Goal: Information Seeking & Learning: Find specific fact

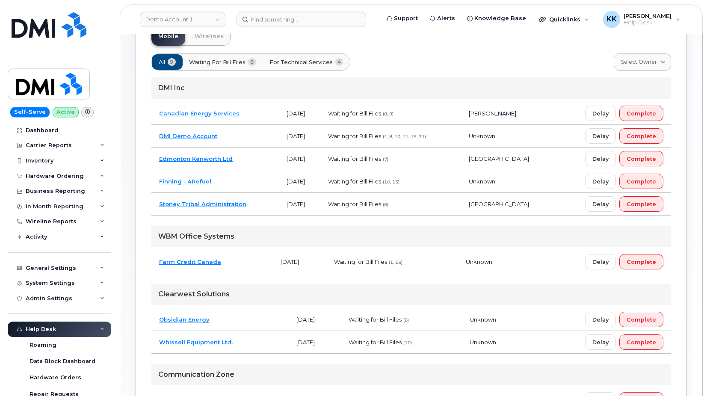
scroll to position [87, 0]
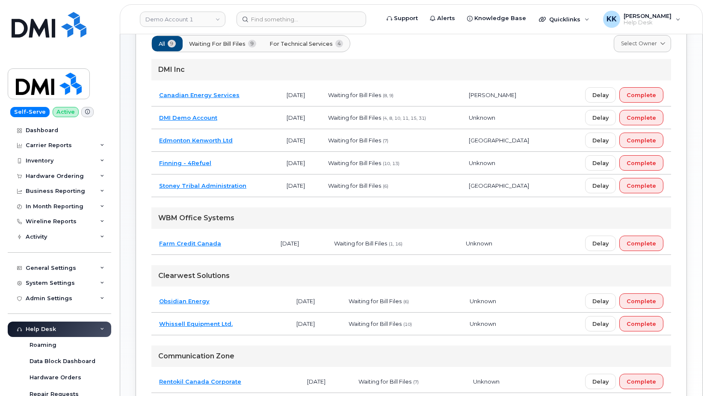
click at [236, 300] on td "Obsidian Energy" at bounding box center [219, 301] width 137 height 23
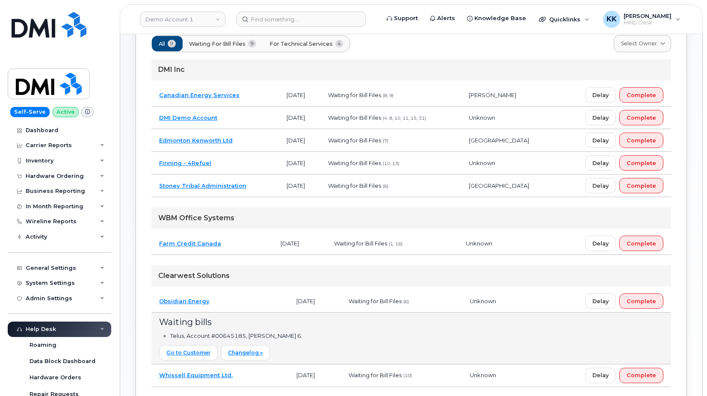
click at [263, 186] on td "Stoney Tribal Administration" at bounding box center [214, 185] width 127 height 23
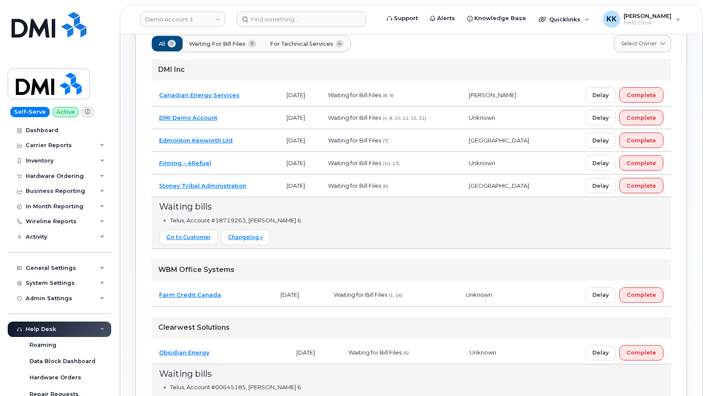
click at [308, 43] on span "For Technical Services" at bounding box center [301, 44] width 63 height 8
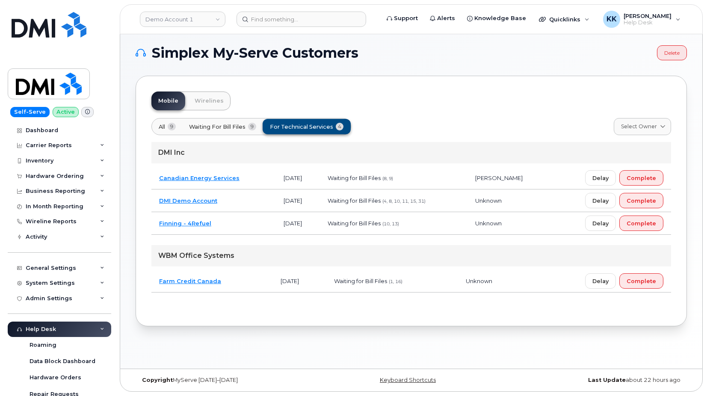
scroll to position [4, 0]
click at [242, 196] on td "DMI Demo Account" at bounding box center [213, 200] width 124 height 23
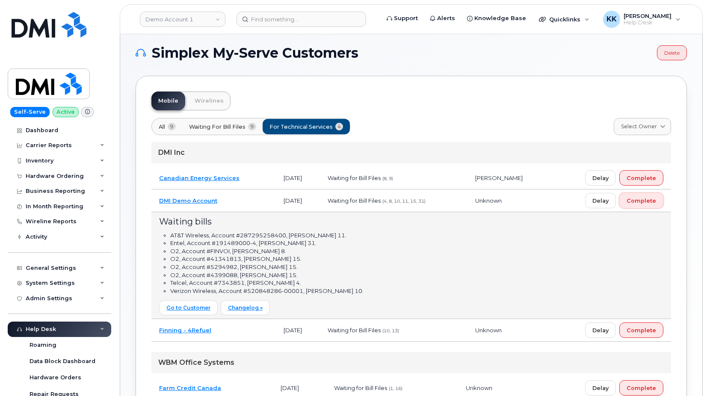
click at [659, 204] on button "Complete" at bounding box center [641, 200] width 44 height 15
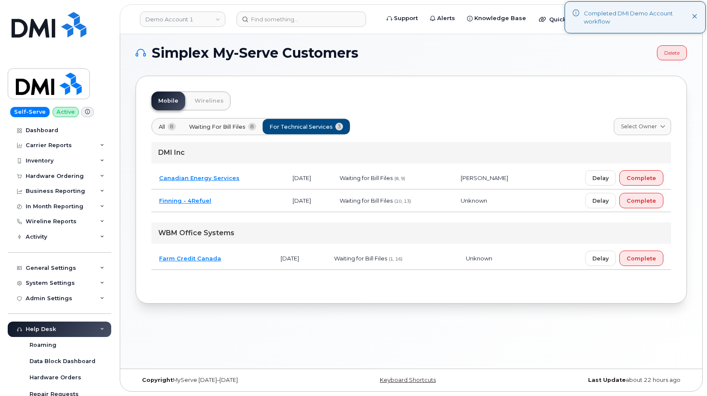
click at [231, 263] on td "Farm Credit Canada" at bounding box center [211, 258] width 121 height 23
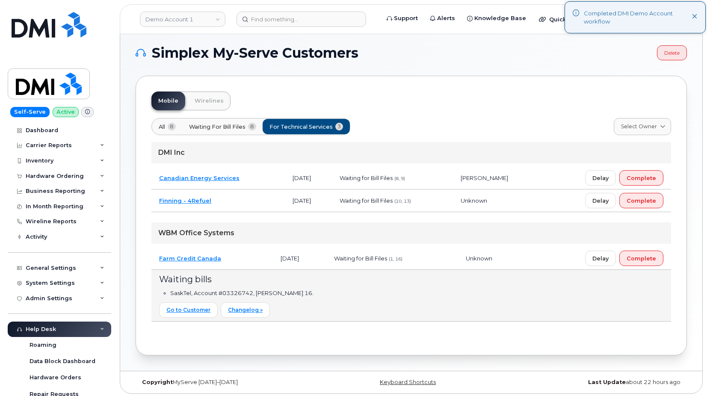
click at [236, 259] on td "Farm Credit Canada" at bounding box center [211, 258] width 121 height 23
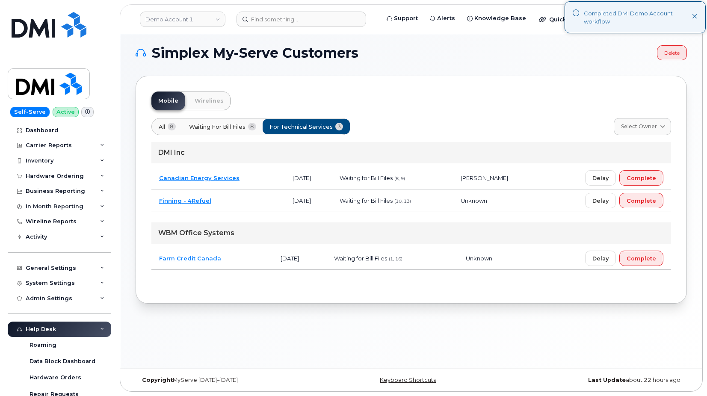
click at [239, 196] on td "Finning - 4Refuel" at bounding box center [217, 200] width 133 height 23
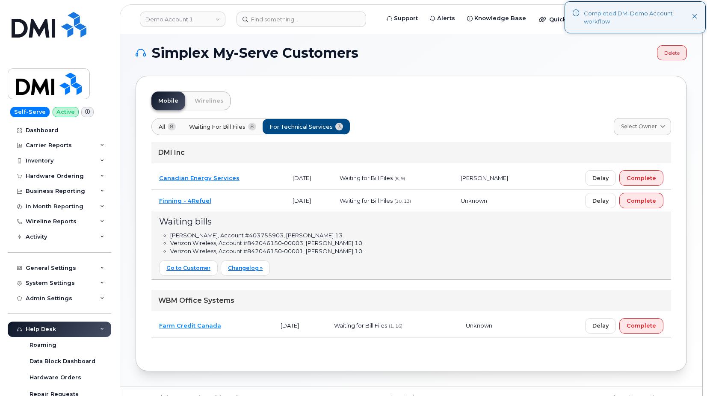
click at [239, 196] on td "Finning - 4Refuel" at bounding box center [217, 200] width 133 height 23
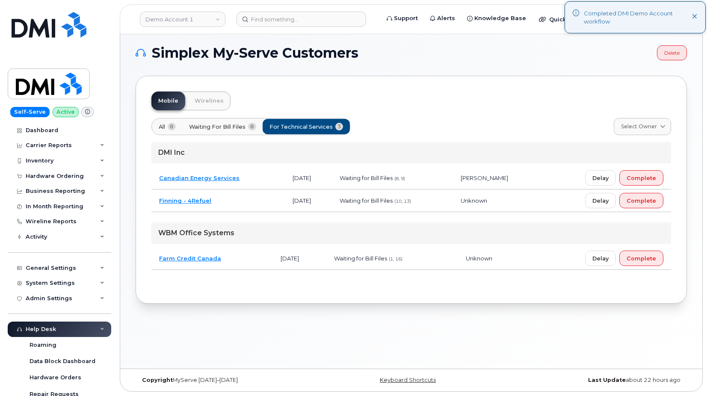
click at [256, 180] on td "Canadian Energy Services" at bounding box center [217, 178] width 133 height 23
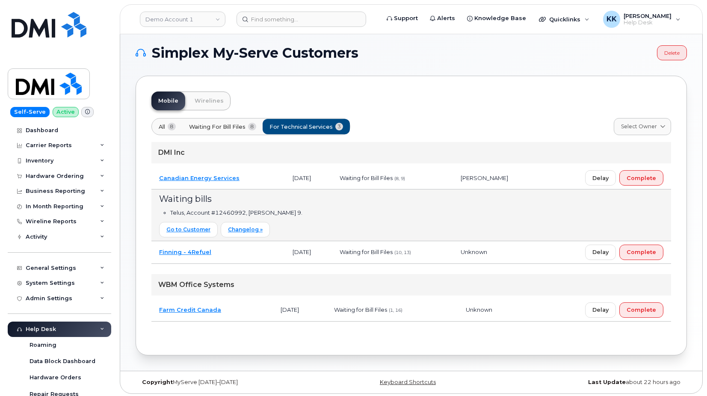
click at [256, 180] on td "Canadian Energy Services" at bounding box center [217, 178] width 133 height 23
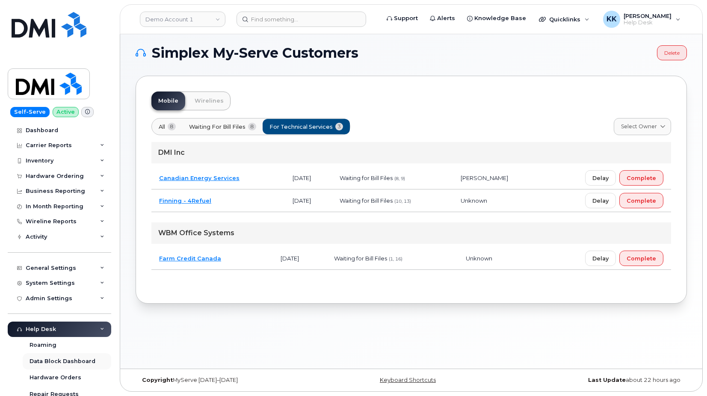
scroll to position [151, 0]
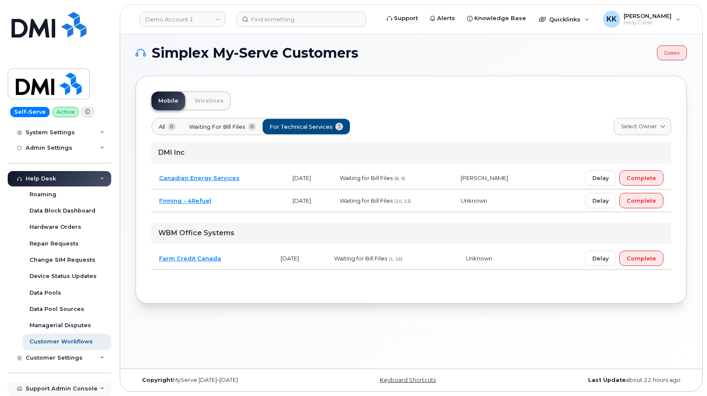
click at [58, 390] on div "Support Admin Console" at bounding box center [62, 388] width 72 height 7
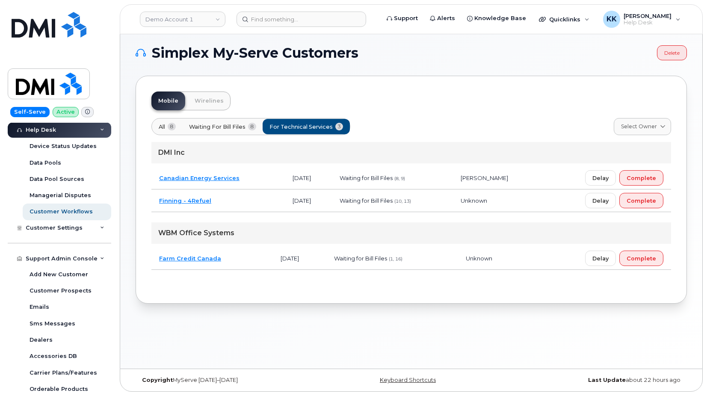
scroll to position [314, 0]
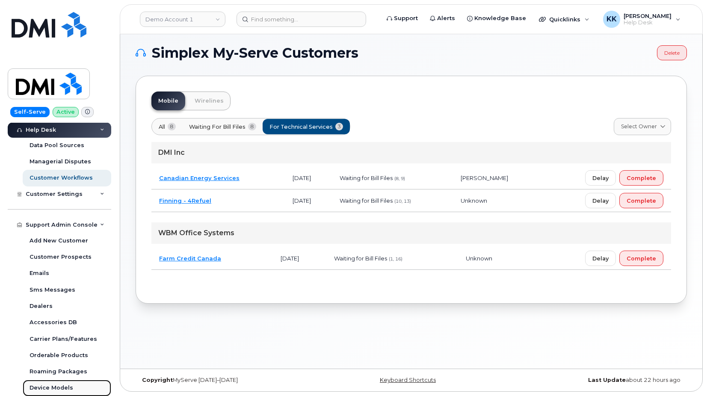
click at [52, 384] on div "Device Models" at bounding box center [52, 388] width 44 height 8
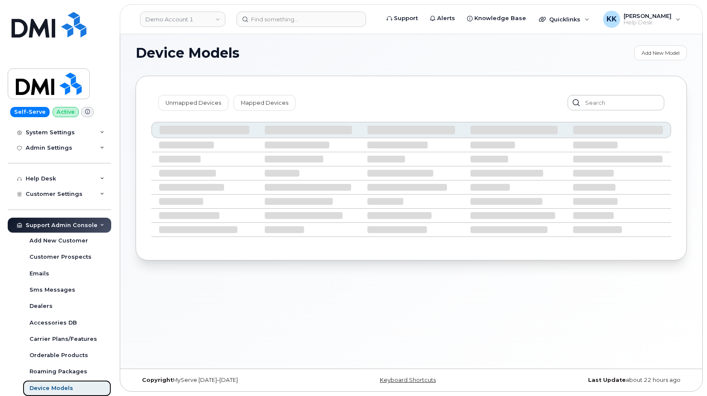
scroll to position [151, 0]
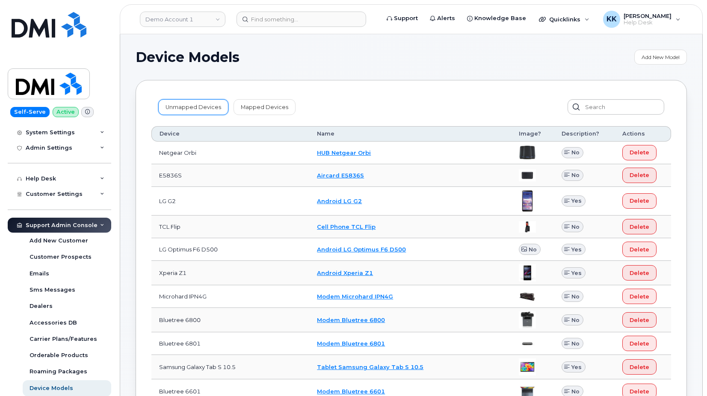
click at [207, 107] on link "Unmapped Devices" at bounding box center [193, 106] width 70 height 15
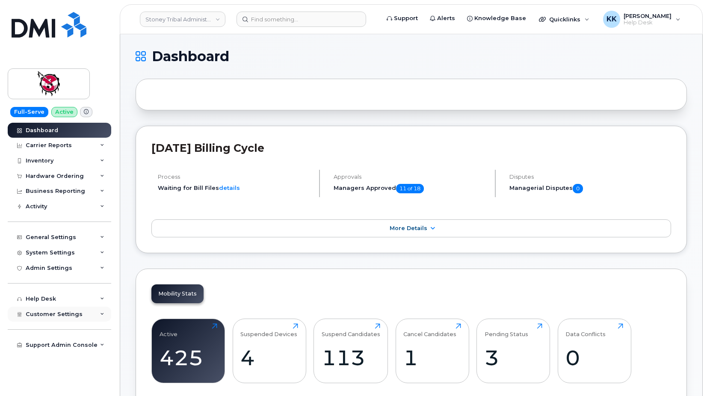
click at [52, 316] on span "Customer Settings" at bounding box center [54, 314] width 57 height 6
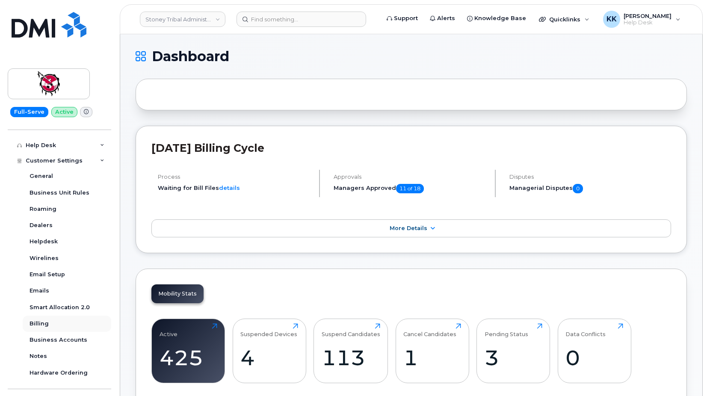
scroll to position [169, 0]
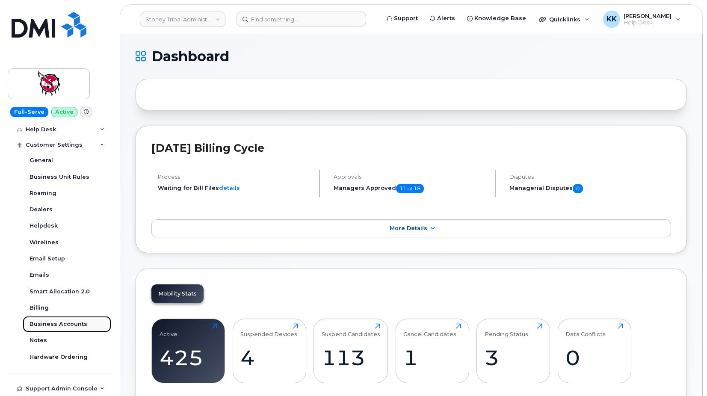
click at [62, 320] on link "Business Accounts" at bounding box center [67, 324] width 89 height 16
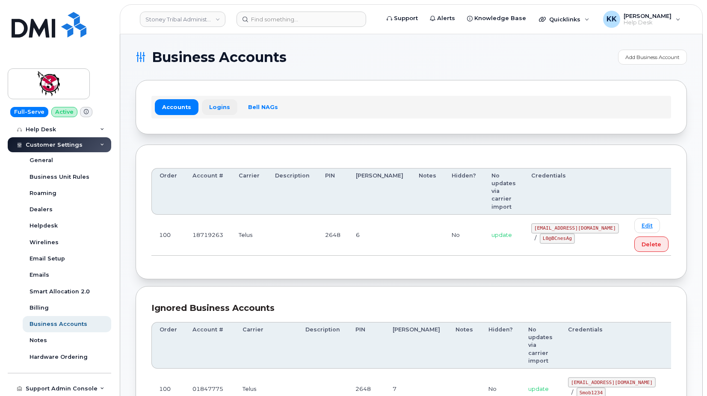
click at [216, 110] on link "Logins" at bounding box center [219, 106] width 35 height 15
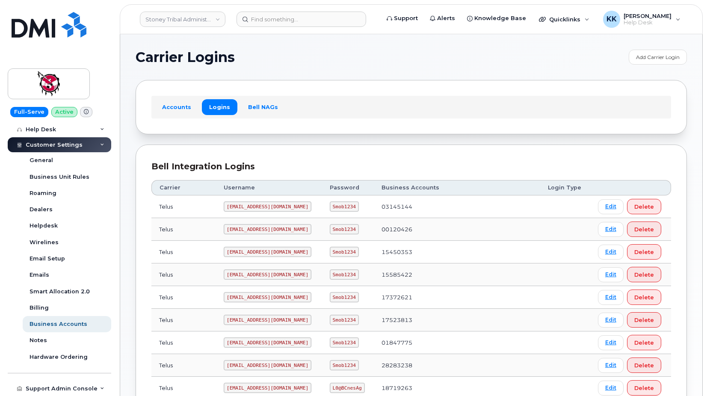
click at [276, 146] on div "Bell Integration Logins Carrier Username Password Business Accounts Login Type …" at bounding box center [411, 375] width 551 height 460
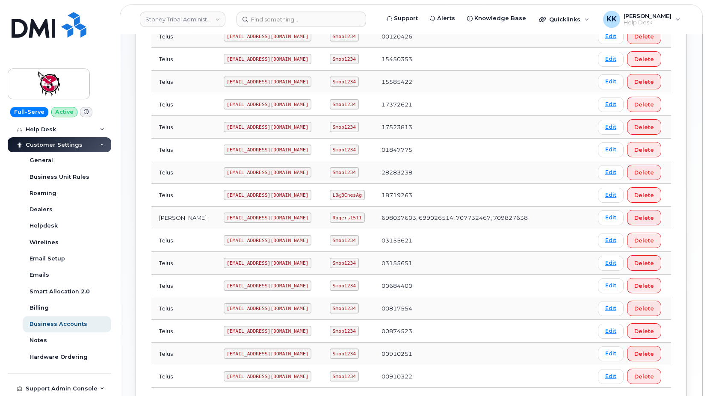
scroll to position [218, 0]
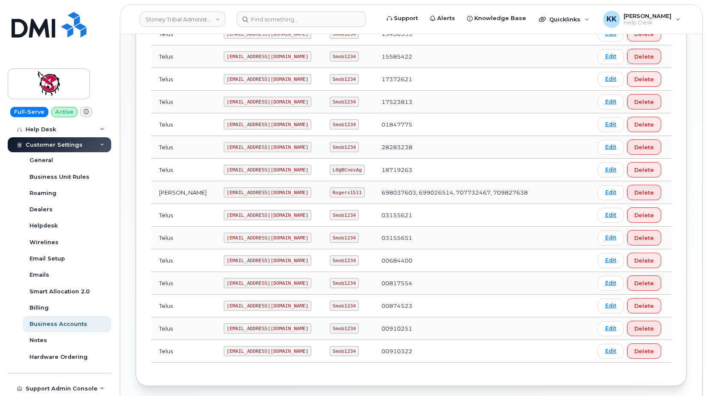
click at [224, 170] on code "18719263@sm.com" at bounding box center [268, 170] width 88 height 10
click at [330, 170] on code "L0@BCnesAg" at bounding box center [347, 170] width 35 height 10
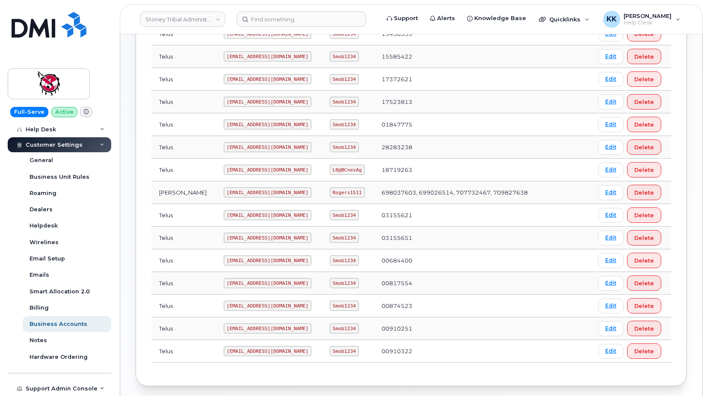
click at [330, 170] on code "L0@BCnesAg" at bounding box center [347, 170] width 35 height 10
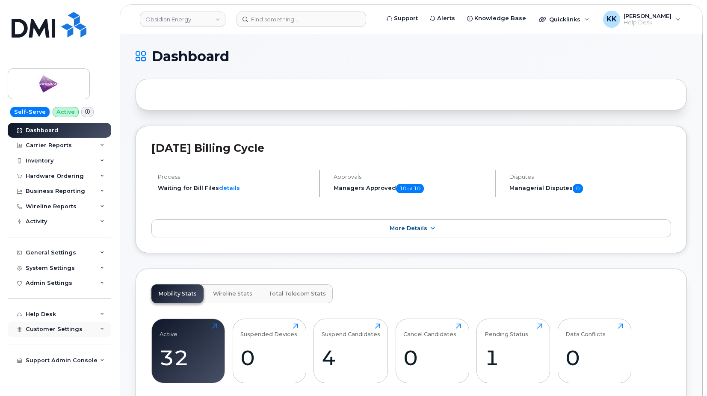
click at [60, 331] on span "Customer Settings" at bounding box center [54, 329] width 57 height 6
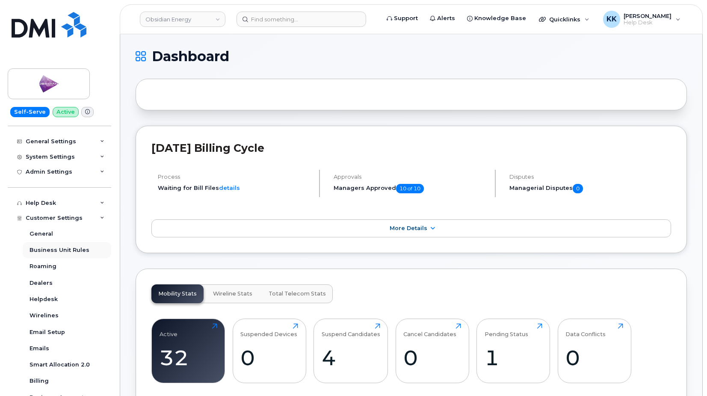
scroll to position [164, 0]
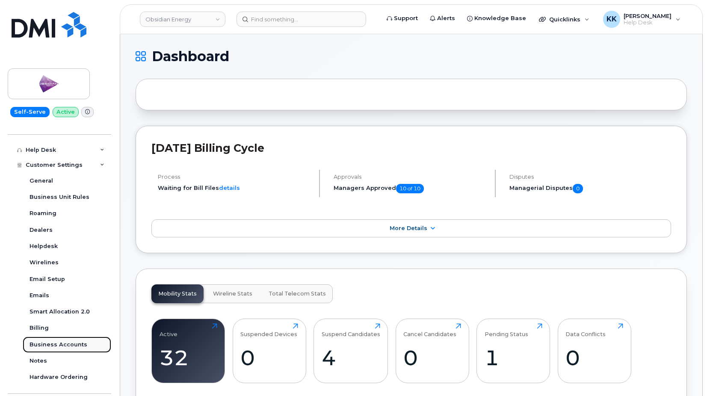
click at [60, 341] on div "Business Accounts" at bounding box center [59, 345] width 58 height 8
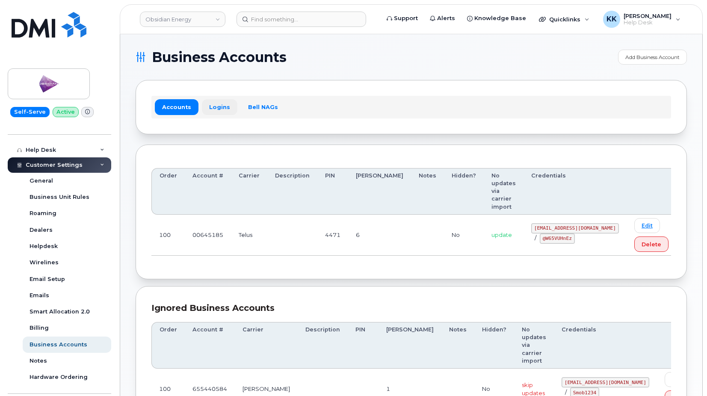
click at [220, 103] on link "Logins" at bounding box center [219, 106] width 35 height 15
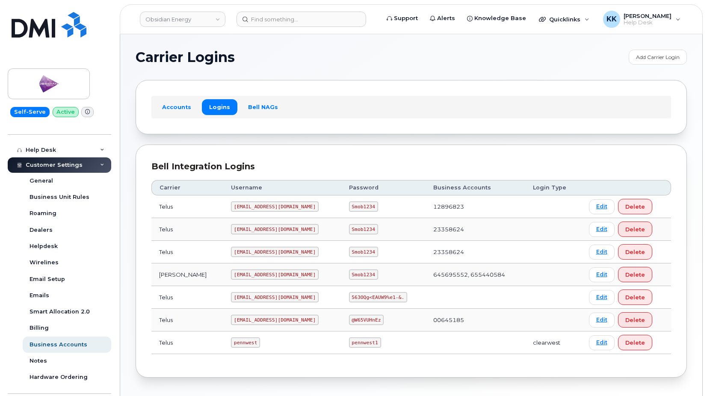
click at [237, 319] on code "[EMAIL_ADDRESS][DOMAIN_NAME]" at bounding box center [275, 320] width 88 height 10
click at [349, 320] on code "@W65VUHnEz" at bounding box center [366, 320] width 35 height 10
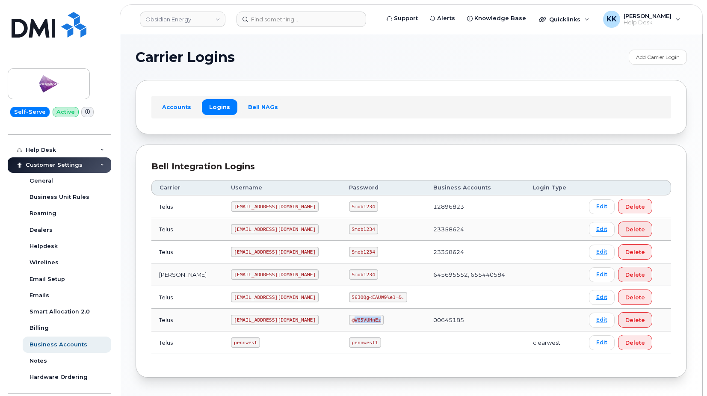
click at [349, 320] on code "@W65VUHnEz" at bounding box center [366, 320] width 35 height 10
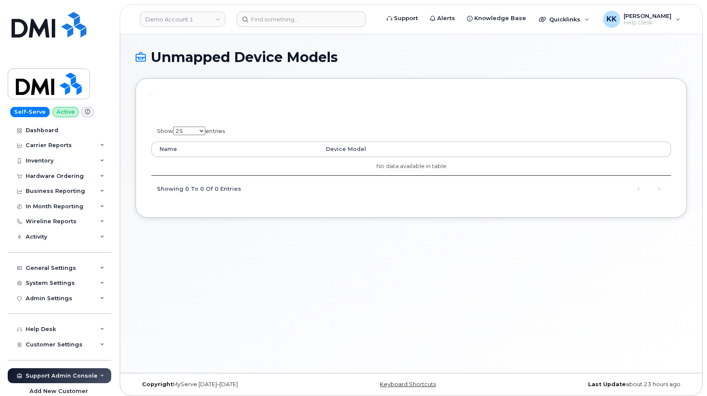
select select "25"
